Goal: Check status: Check status

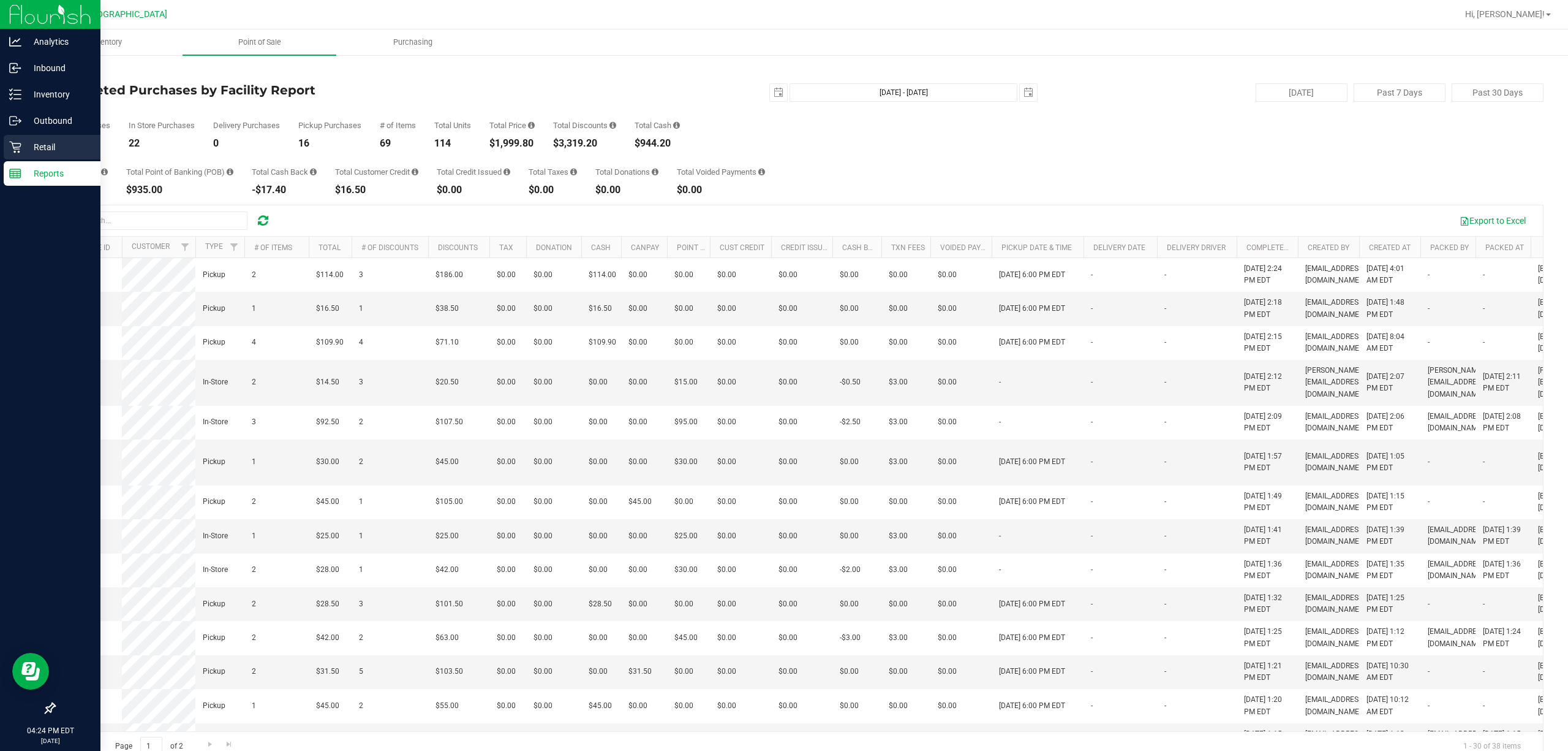
click at [20, 141] on icon at bounding box center [15, 147] width 12 height 12
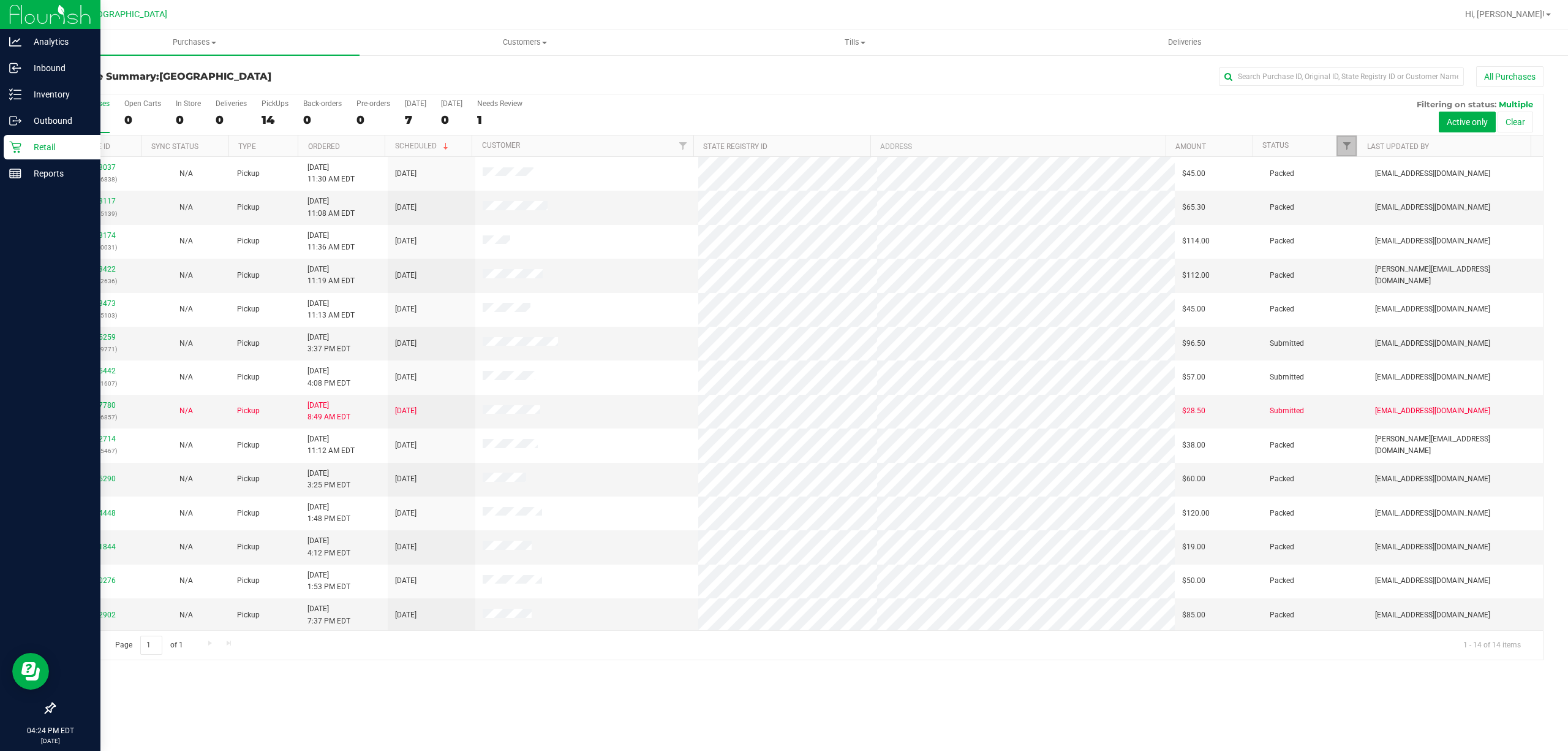
click at [1346, 146] on span "Filter" at bounding box center [1347, 146] width 10 height 10
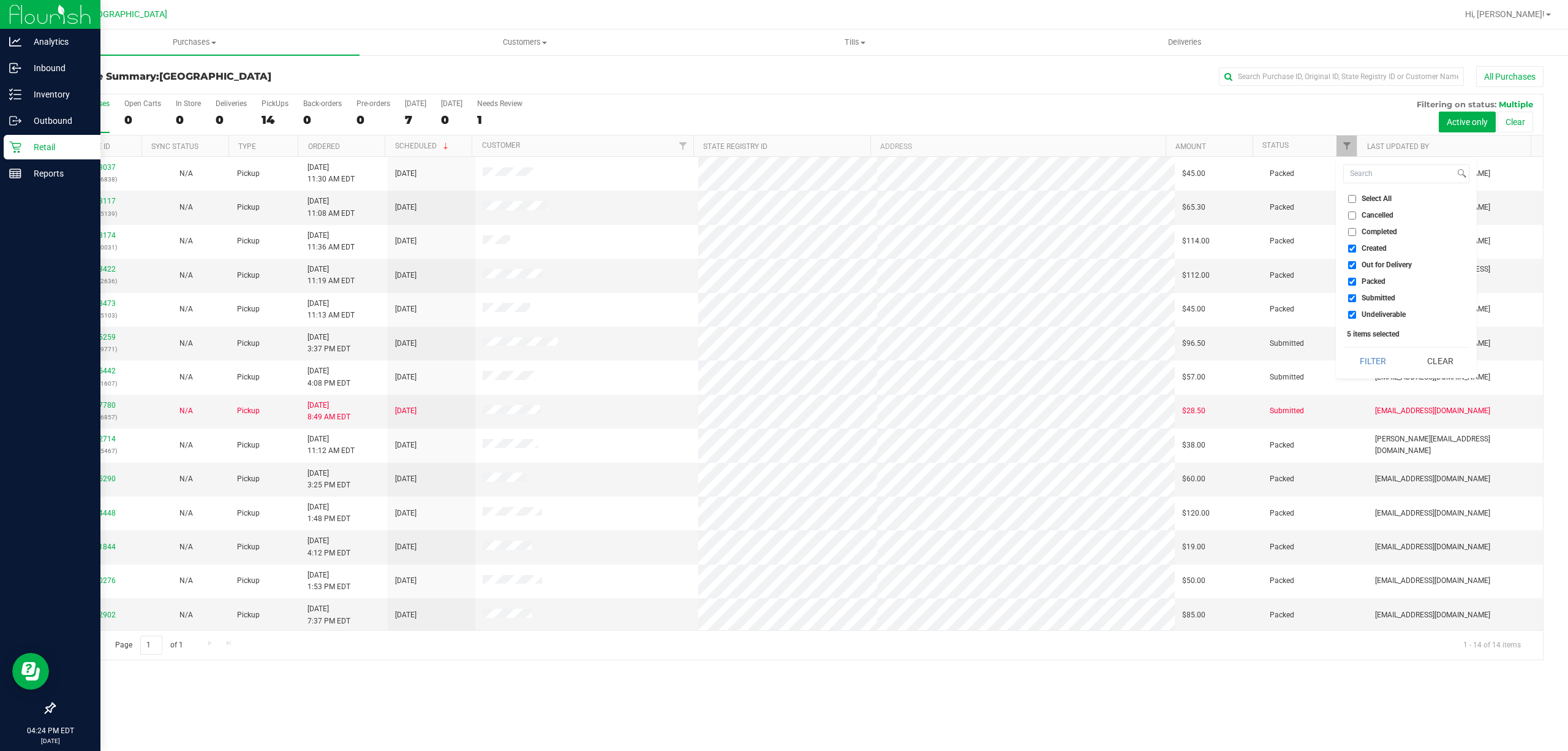
click at [1360, 246] on label "Created" at bounding box center [1367, 249] width 39 height 8
click at [1356, 246] on input "Created" at bounding box center [1352, 249] width 8 height 8
checkbox input "false"
click at [1359, 265] on label "Out for Delivery" at bounding box center [1380, 265] width 64 height 8
click at [1356, 265] on input "Out for Delivery" at bounding box center [1352, 265] width 8 height 8
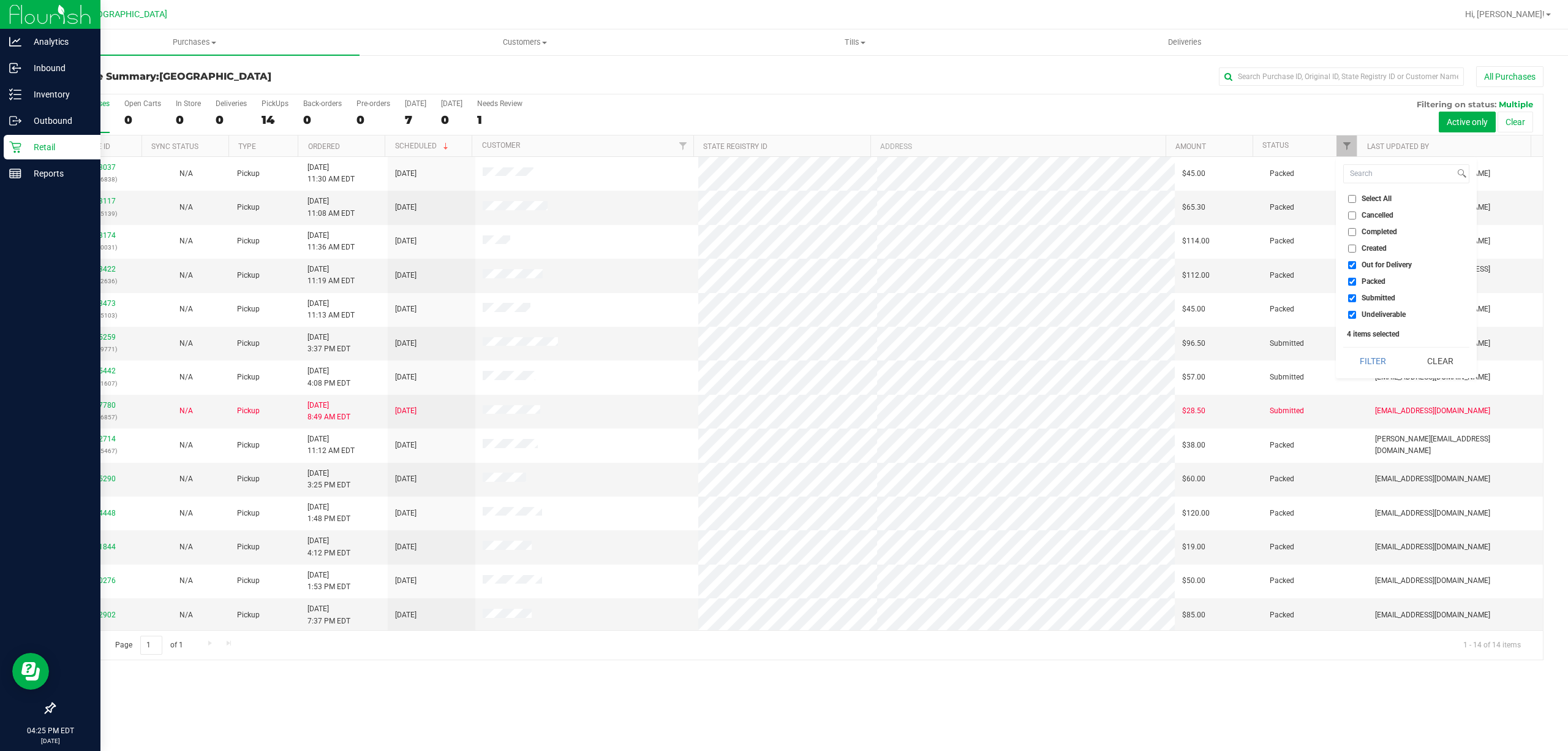
checkbox input "false"
click at [1356, 281] on label "Packed" at bounding box center [1366, 282] width 37 height 8
click at [1356, 281] on input "Packed" at bounding box center [1352, 282] width 8 height 8
checkbox input "false"
click at [1355, 318] on input "Undeliverable" at bounding box center [1352, 315] width 8 height 8
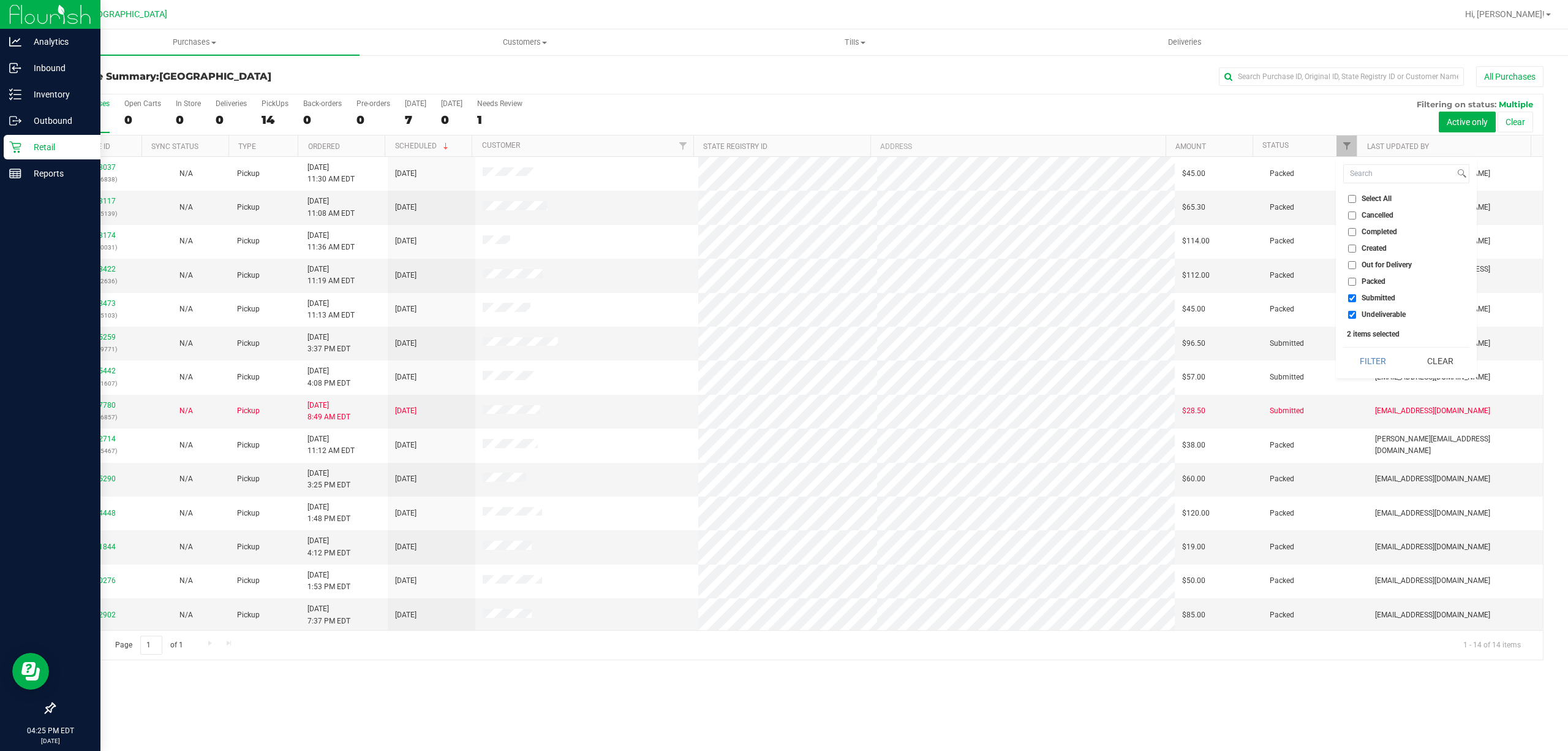
checkbox input "false"
click at [1366, 362] on button "Filter" at bounding box center [1372, 361] width 59 height 27
